Goal: Contribute content: Contribute content

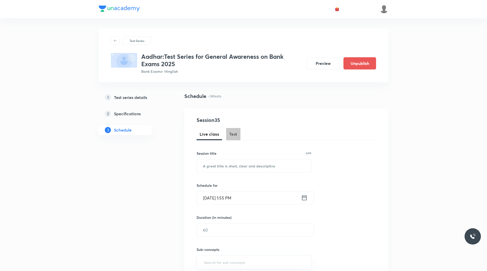
click at [233, 133] on span "Test" at bounding box center [233, 134] width 8 height 6
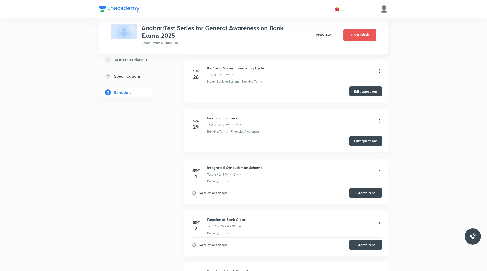
scroll to position [927, 0]
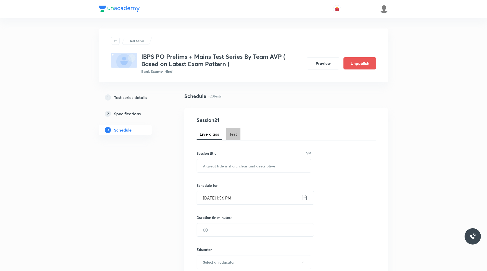
click at [238, 137] on button "Test" at bounding box center [233, 134] width 14 height 12
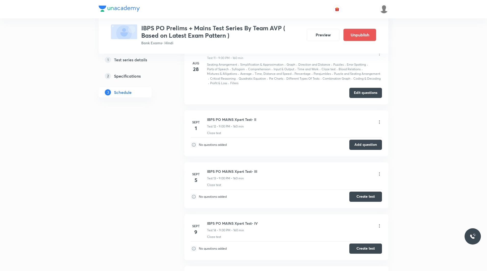
scroll to position [1007, 0]
click at [368, 143] on button "Add question" at bounding box center [365, 144] width 33 height 10
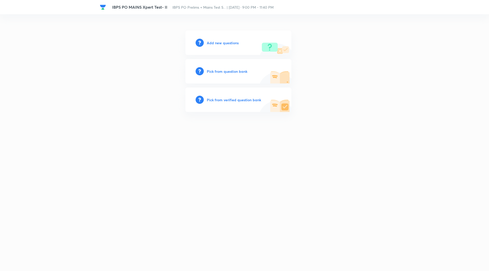
click at [229, 42] on h6 "Add new questions" at bounding box center [223, 42] width 32 height 5
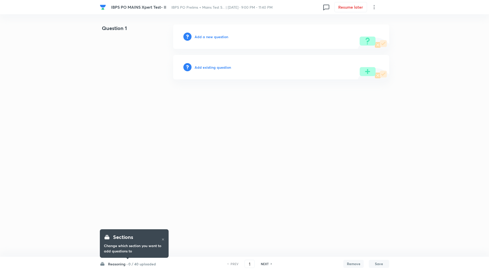
click at [123, 266] on h6 "Reasoning ·" at bounding box center [118, 264] width 20 height 5
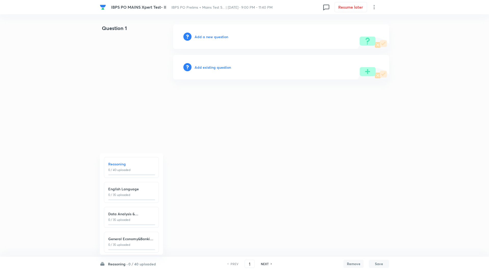
scroll to position [6, 0]
click at [129, 234] on h6 "General Economy&Banking Awareness" at bounding box center [131, 236] width 46 height 5
type input "111"
click at [223, 37] on h6 "Add a new question" at bounding box center [212, 36] width 34 height 5
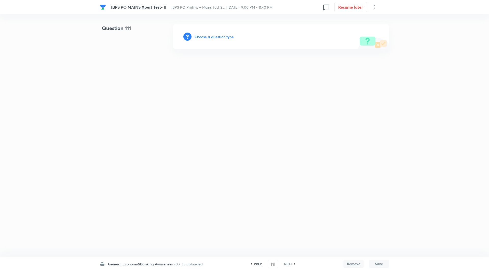
click at [223, 37] on h6 "Choose a question type" at bounding box center [214, 36] width 39 height 5
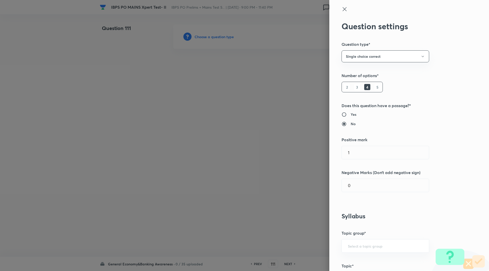
click at [375, 88] on h6 "5" at bounding box center [378, 87] width 6 height 6
click at [366, 157] on input "1" at bounding box center [385, 152] width 87 height 13
type input "2"
click at [362, 188] on input "0" at bounding box center [385, 185] width 87 height 13
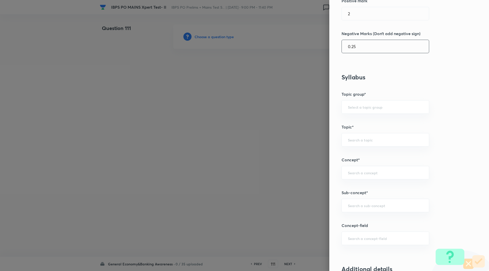
scroll to position [181, 0]
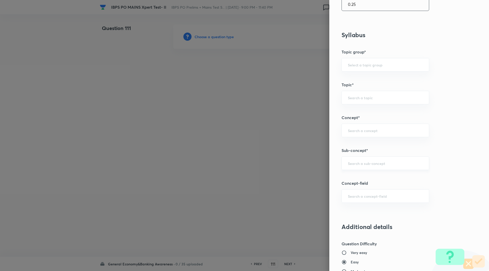
click at [357, 161] on div "​" at bounding box center [386, 164] width 88 height 14
type input "0.25"
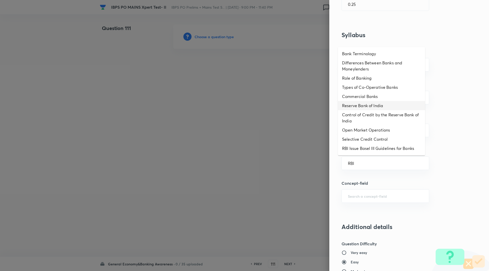
click at [373, 107] on li "Reserve Bank of India" at bounding box center [381, 105] width 87 height 9
type input "Reserve Bank of India"
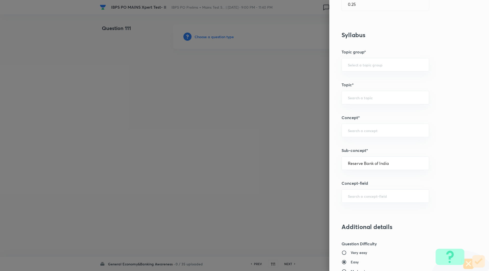
type input "Awareness"
type input "Banking Awareness"
type input "Indian Banking System"
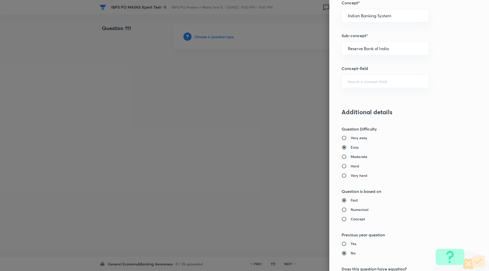
scroll to position [298, 0]
click at [342, 166] on input "Hard" at bounding box center [346, 165] width 9 height 5
radio input "true"
radio input "false"
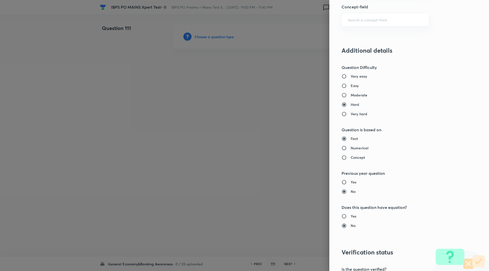
scroll to position [358, 0]
click at [342, 95] on input "Moderate" at bounding box center [346, 95] width 9 height 5
radio input "true"
radio input "false"
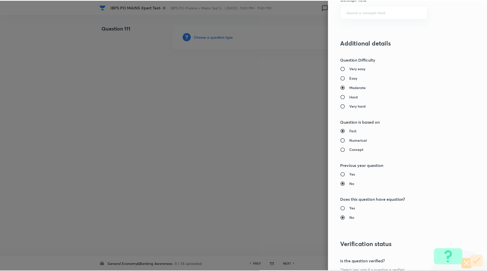
scroll to position [423, 0]
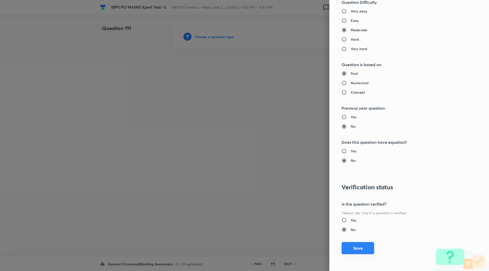
click at [363, 250] on button "Save" at bounding box center [358, 248] width 33 height 12
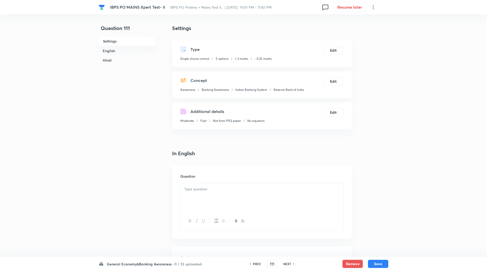
scroll to position [84, 0]
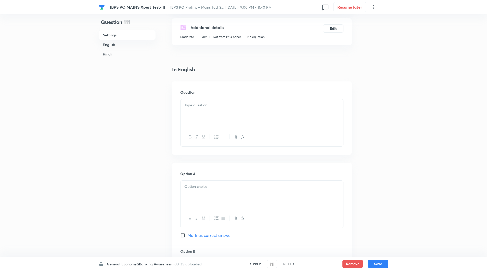
click at [221, 112] on div at bounding box center [261, 113] width 163 height 29
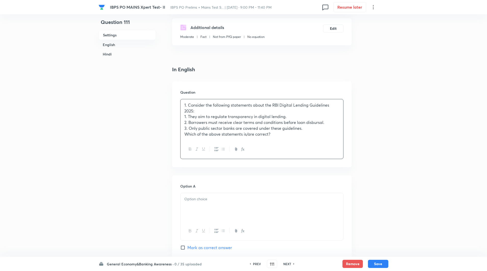
click at [182, 136] on div "1. Consider the following statements about the RBI Digital Lending Guidelines 2…" at bounding box center [261, 119] width 163 height 41
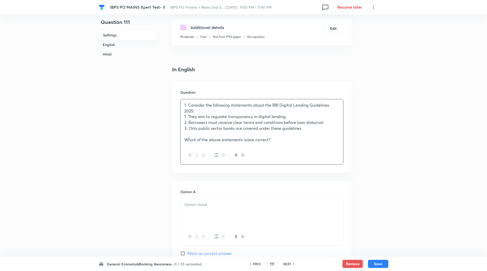
click at [198, 110] on p "1. Consider the following statements about the RBI Digital Lending Guidelines 2…" at bounding box center [261, 107] width 155 height 11
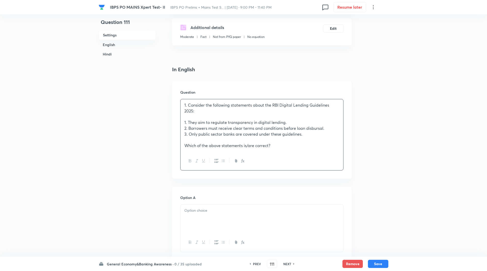
click at [189, 106] on p "1. Consider the following statements about the RBI Digital Lending Guidelines 2…" at bounding box center [261, 107] width 155 height 11
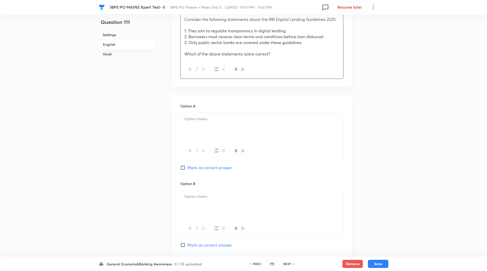
scroll to position [172, 0]
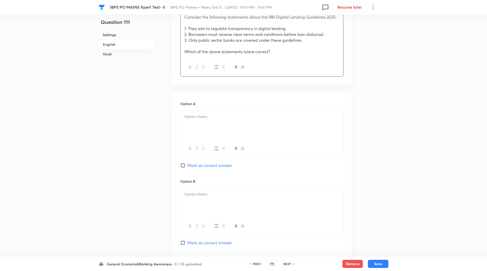
click at [197, 124] on div at bounding box center [261, 125] width 163 height 29
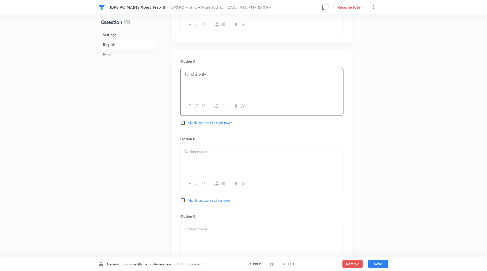
scroll to position [221, 0]
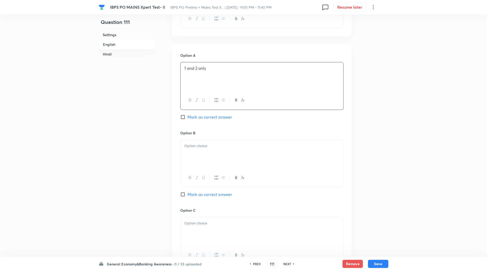
click at [197, 144] on p at bounding box center [261, 146] width 155 height 6
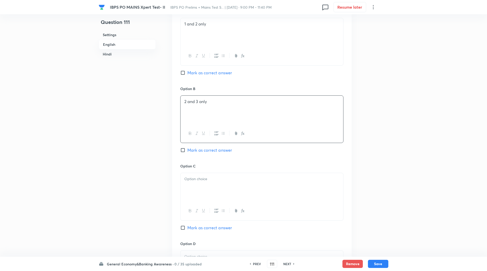
scroll to position [288, 0]
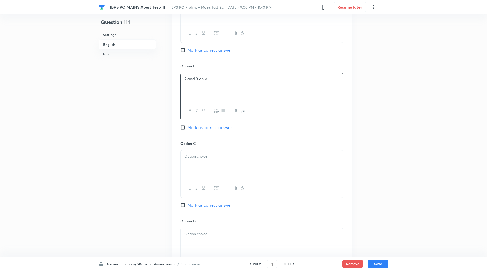
click at [201, 159] on p at bounding box center [261, 157] width 155 height 6
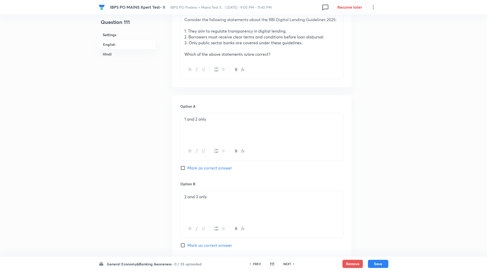
scroll to position [169, 0]
click at [184, 169] on input "Mark as correct answer" at bounding box center [183, 168] width 7 height 5
checkbox input "true"
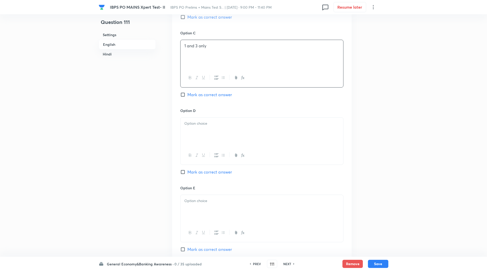
scroll to position [399, 0]
click at [199, 136] on div at bounding box center [261, 131] width 163 height 29
click at [195, 128] on div at bounding box center [261, 130] width 163 height 29
paste div
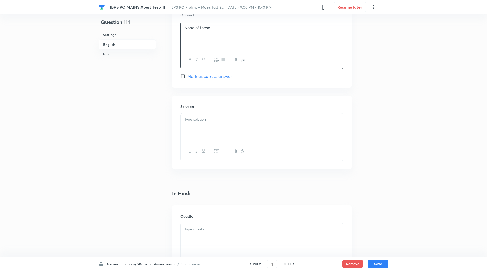
scroll to position [577, 0]
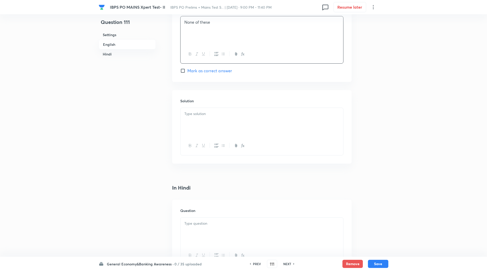
click at [195, 133] on div at bounding box center [261, 122] width 163 height 29
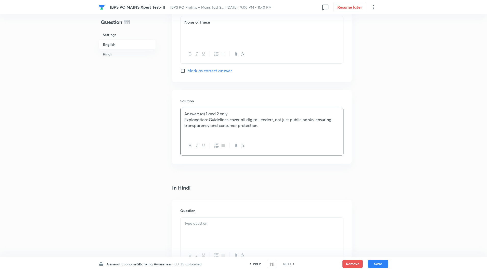
click at [209, 122] on p "Explanation: Guidelines cover all digital lenders, not just public banks, ensur…" at bounding box center [261, 122] width 155 height 11
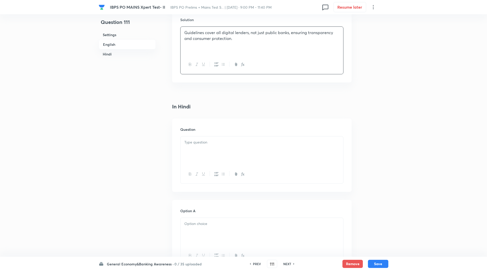
scroll to position [661, 0]
click at [204, 142] on p at bounding box center [261, 140] width 155 height 6
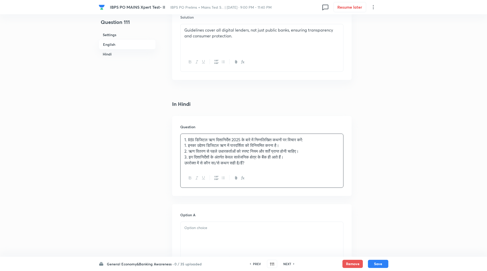
click at [299, 157] on p "3. इन दिशानिर्देशों के अंतर्गत केवल सार्वजनिक क्षेत्र के बैंक ही आते हैं।" at bounding box center [261, 157] width 155 height 6
click at [188, 139] on p "1. RBI डिजिटल ऋण दिशानिर्देश 2025 के बारे में निम्नलिखित कथनों पर विचार करें:" at bounding box center [261, 140] width 155 height 6
click at [317, 140] on p "RBI डिजिटल ऋण दिशानिर्देश 2025 के बारे में निम्नलिखित कथनों पर विचार करें:" at bounding box center [261, 140] width 155 height 6
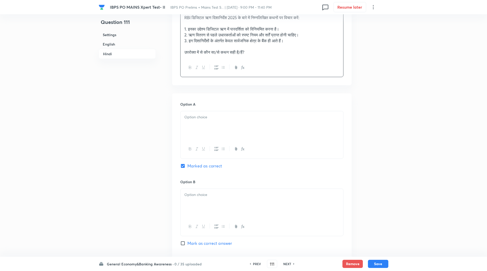
scroll to position [784, 0]
click at [218, 119] on p at bounding box center [261, 117] width 155 height 6
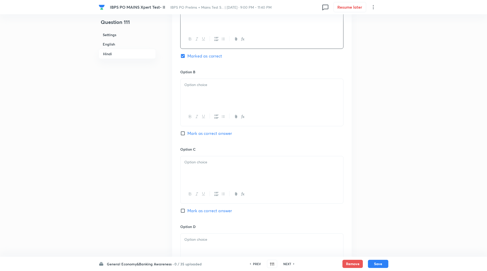
click at [204, 86] on p at bounding box center [261, 85] width 155 height 6
click at [205, 166] on div at bounding box center [261, 170] width 163 height 29
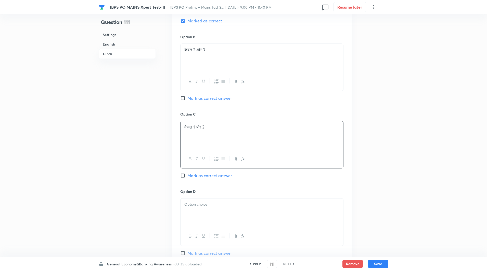
scroll to position [959, 0]
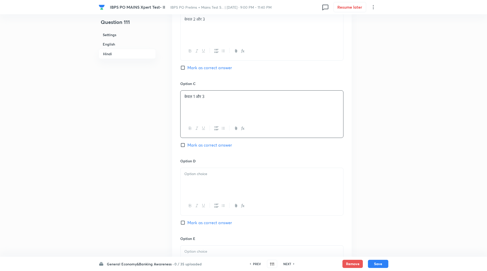
click at [204, 176] on p at bounding box center [261, 174] width 155 height 6
paste div
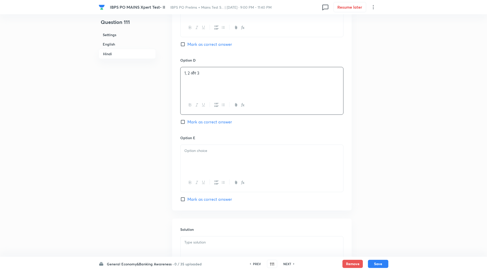
scroll to position [1061, 0]
click at [207, 149] on p at bounding box center [261, 151] width 155 height 6
click at [208, 153] on p at bounding box center [261, 151] width 155 height 6
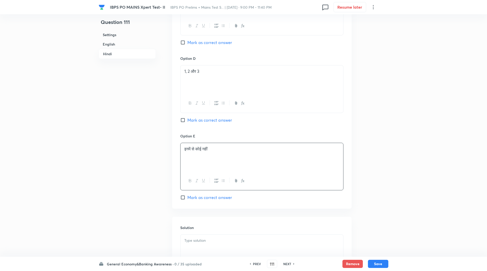
scroll to position [1126, 0]
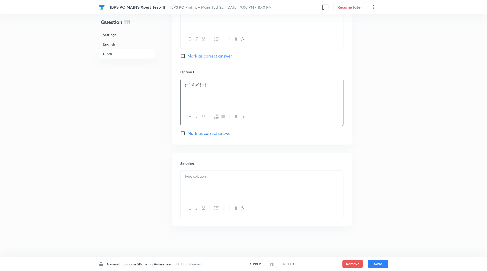
click at [199, 200] on div at bounding box center [261, 208] width 163 height 19
click at [200, 192] on div at bounding box center [261, 185] width 163 height 29
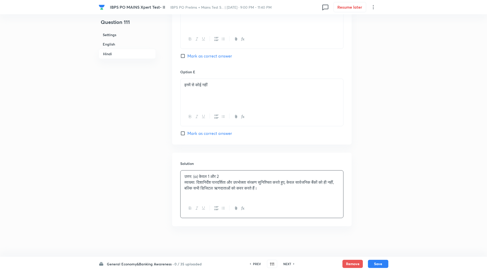
click at [198, 183] on p "व्याख्या: दिशानिर्देश पारदर्शिता और उपभोक्ता संरक्षण सुनिश्चित करते हुए, केवल स…" at bounding box center [261, 185] width 155 height 11
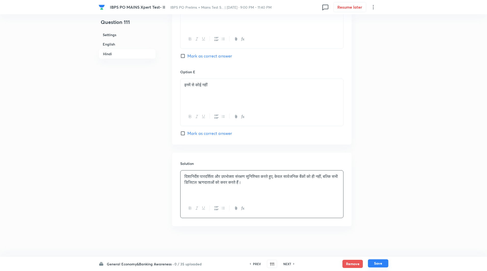
click at [379, 262] on button "Save" at bounding box center [378, 264] width 20 height 8
type input "112"
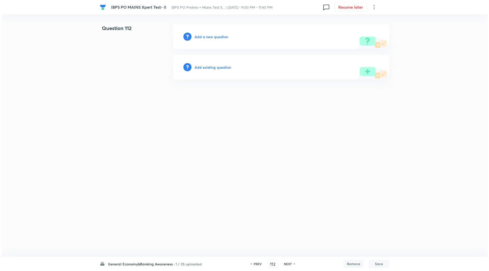
scroll to position [0, 0]
